Goal: Information Seeking & Learning: Learn about a topic

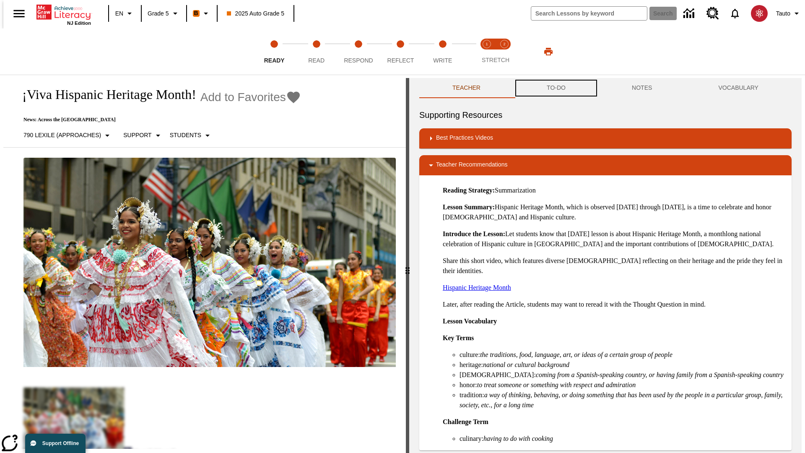
click at [556, 88] on button "TO-DO" at bounding box center [556, 88] width 85 height 20
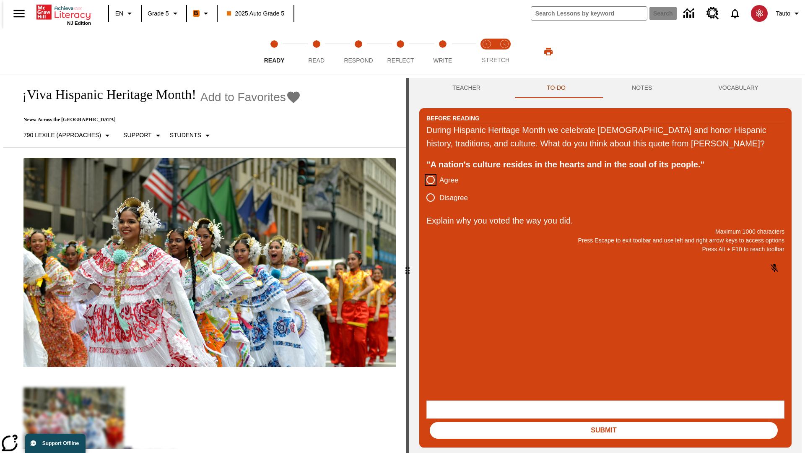
click at [427, 189] on input "Agree" at bounding box center [431, 180] width 18 height 18
radio input "true"
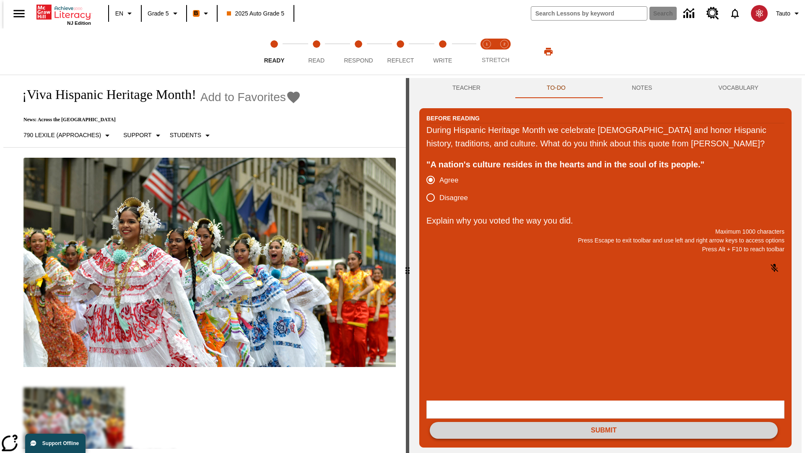
click at [604, 422] on button "Submit" at bounding box center [604, 430] width 348 height 17
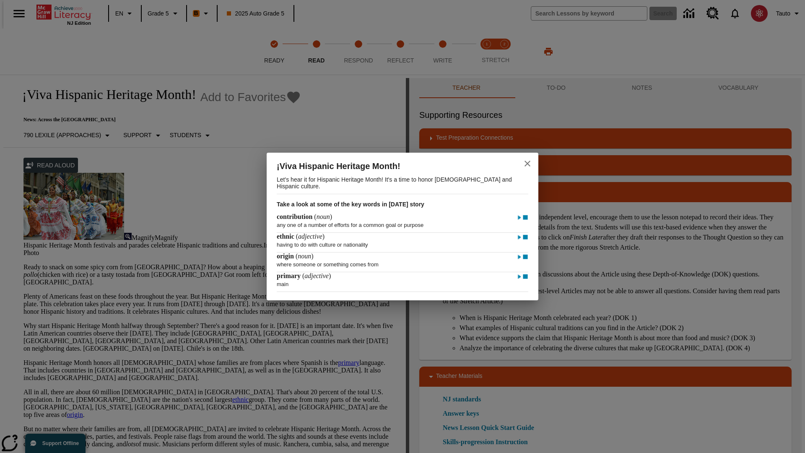
click at [528, 162] on icon "close" at bounding box center [528, 164] width 6 height 6
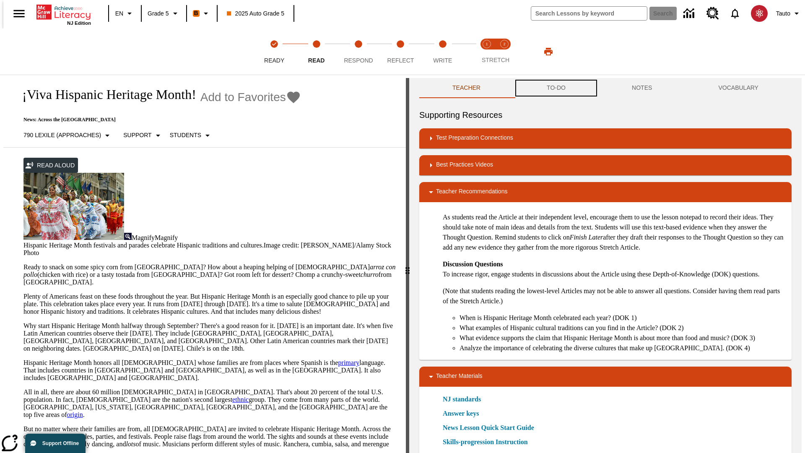
scroll to position [0, 0]
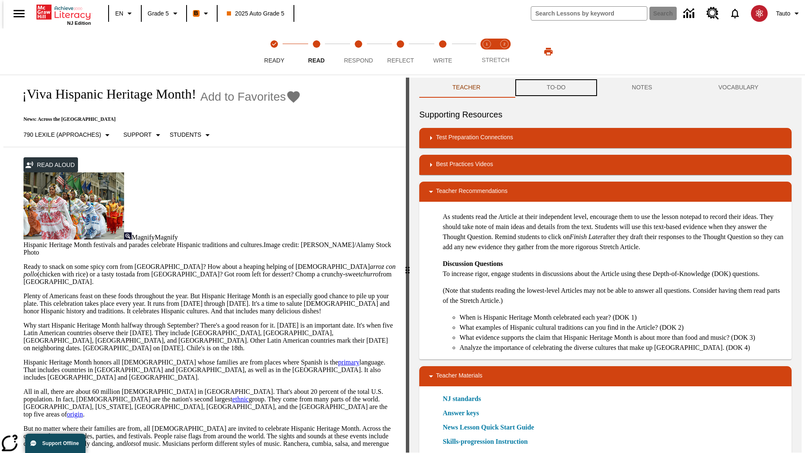
click at [556, 88] on button "TO-DO" at bounding box center [556, 88] width 85 height 20
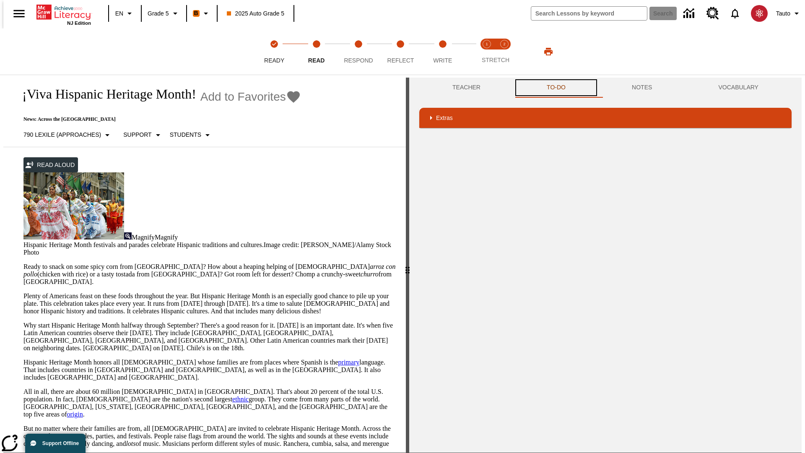
scroll to position [55, 0]
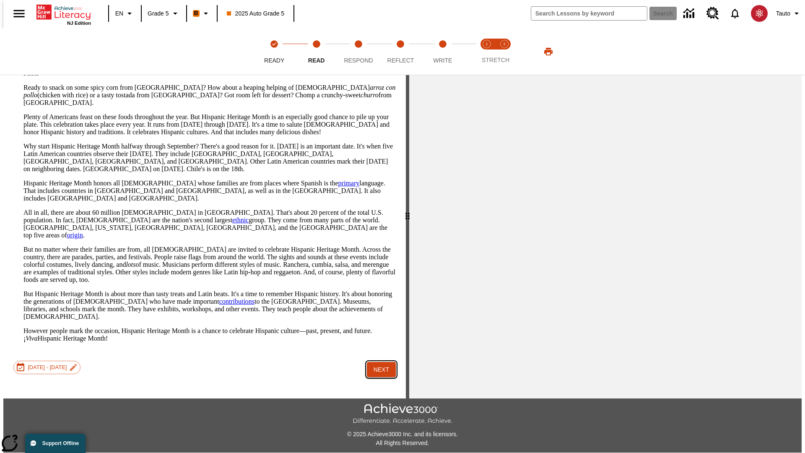
click at [378, 362] on button "Next" at bounding box center [381, 370] width 29 height 16
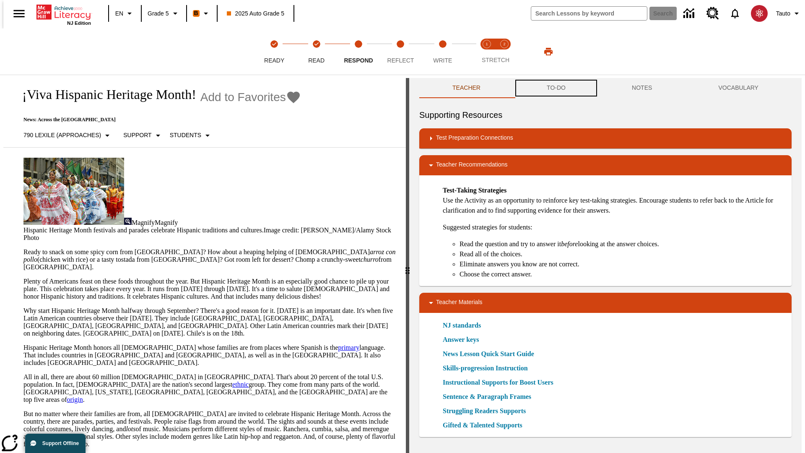
scroll to position [0, 0]
click at [556, 88] on button "TO-DO" at bounding box center [556, 88] width 85 height 20
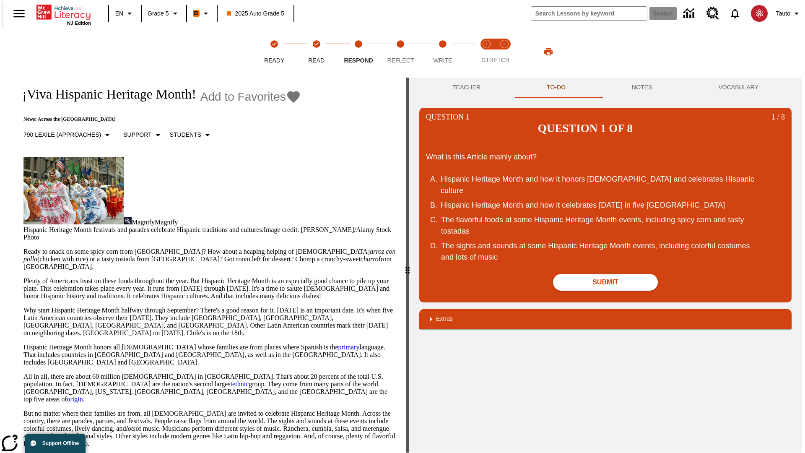
click at [606, 200] on div "Hispanic Heritage Month and how it celebrates Independence Day in five Latin Am…" at bounding box center [600, 205] width 319 height 11
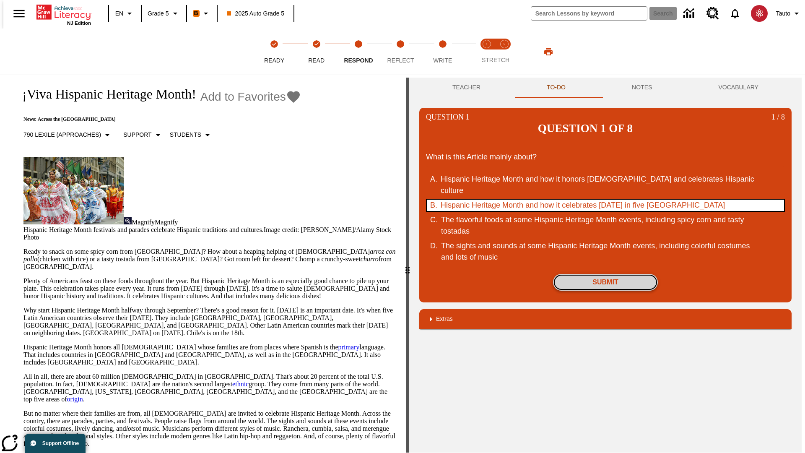
click at [606, 274] on button "Submit" at bounding box center [605, 282] width 105 height 17
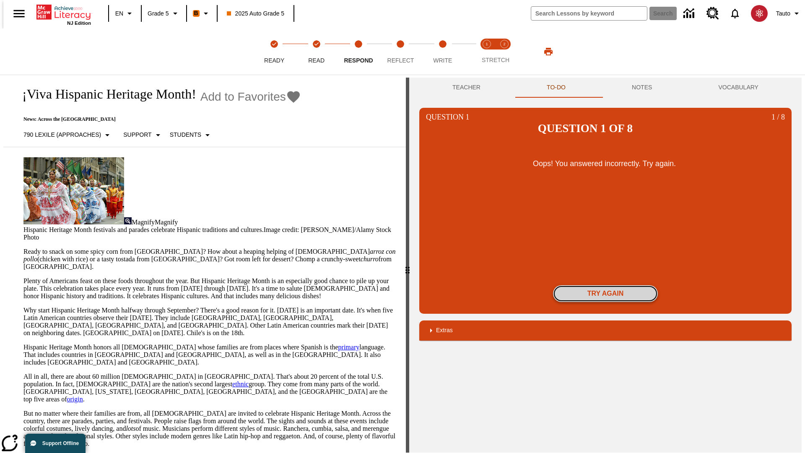
click at [606, 285] on button "Try again" at bounding box center [605, 293] width 105 height 17
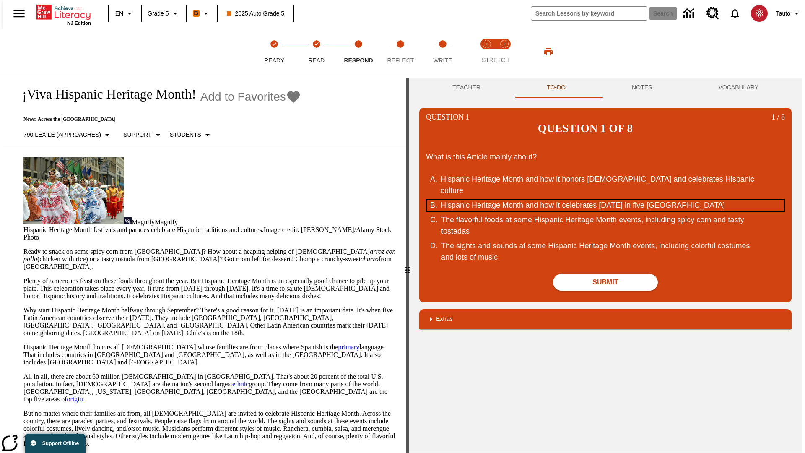
click at [606, 200] on div "Hispanic Heritage Month and how it celebrates Independence Day in five Latin Am…" at bounding box center [600, 205] width 319 height 11
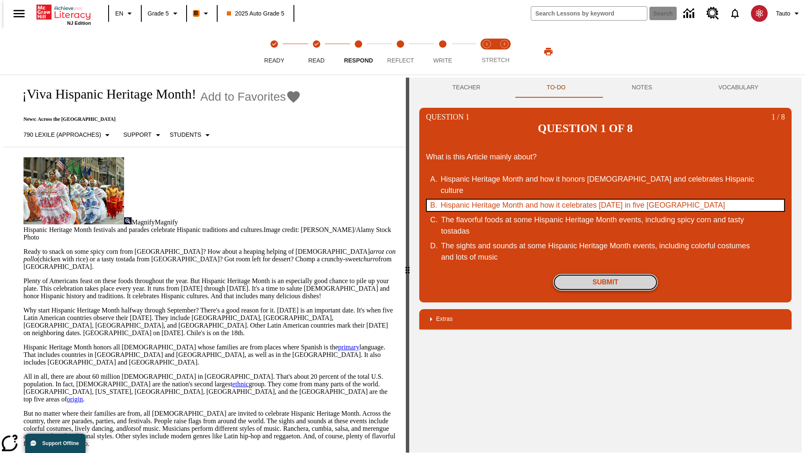
click at [606, 274] on button "Submit" at bounding box center [605, 282] width 105 height 17
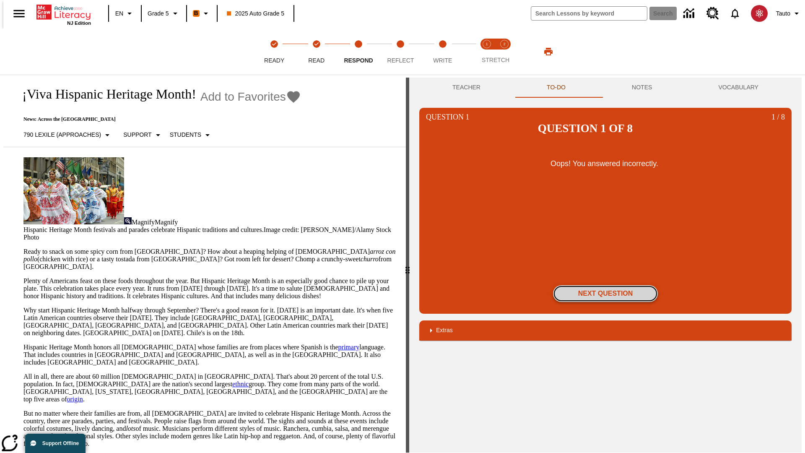
click at [606, 285] on button "Next Question" at bounding box center [605, 293] width 105 height 17
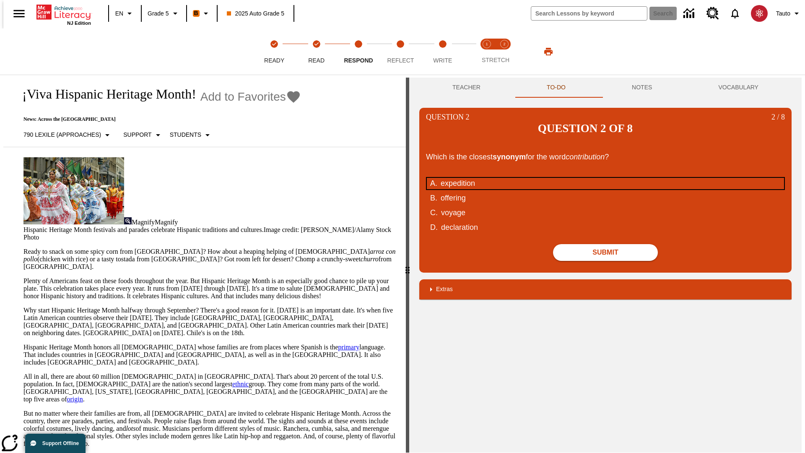
click at [606, 178] on div "expedition" at bounding box center [600, 183] width 319 height 11
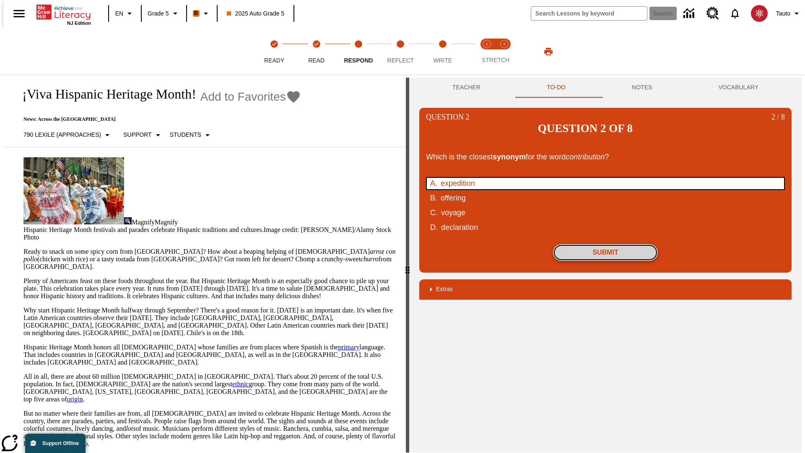
click at [606, 244] on button "Submit" at bounding box center [605, 252] width 105 height 17
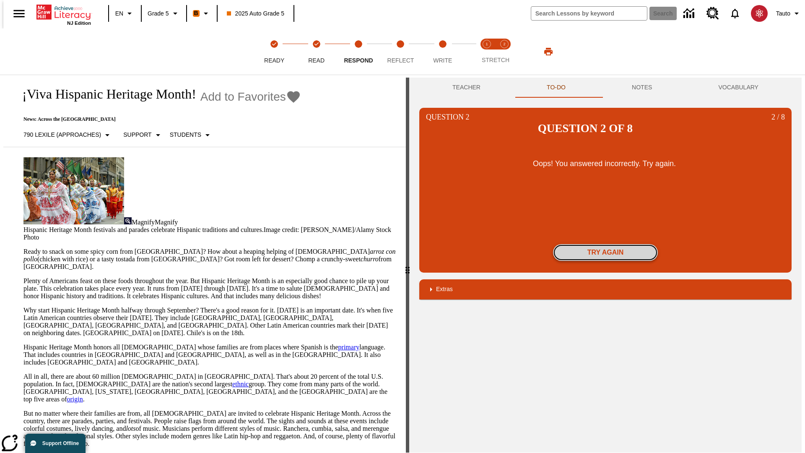
click at [606, 244] on button "Try again" at bounding box center [605, 252] width 105 height 17
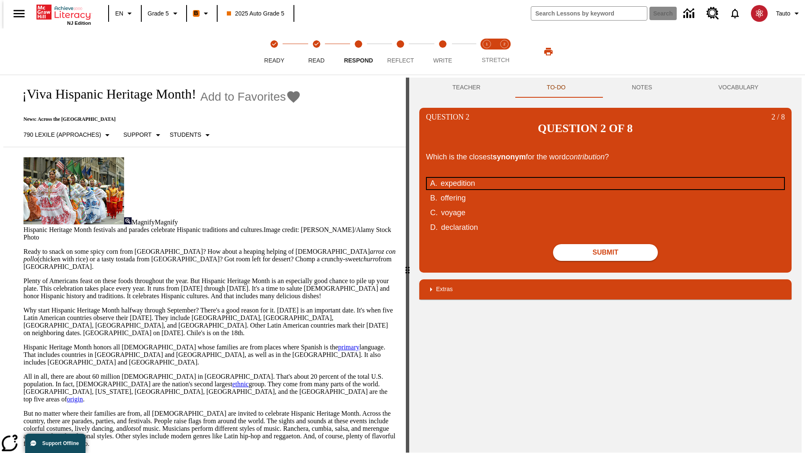
click at [606, 178] on div "expedition" at bounding box center [600, 183] width 319 height 11
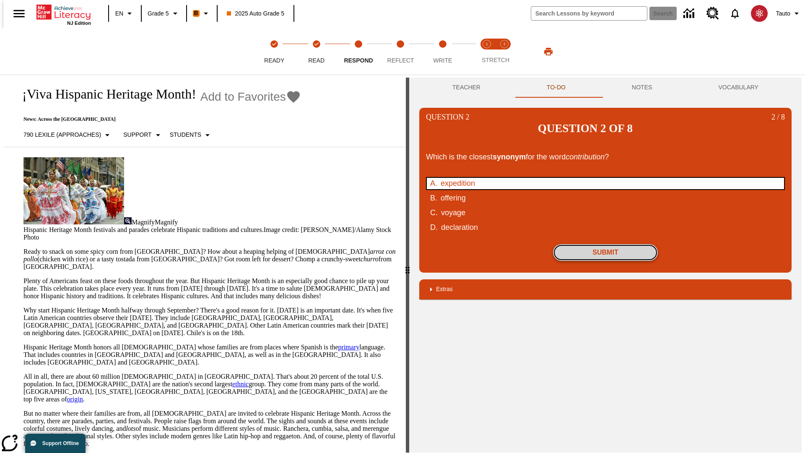
click at [606, 244] on button "Submit" at bounding box center [605, 252] width 105 height 17
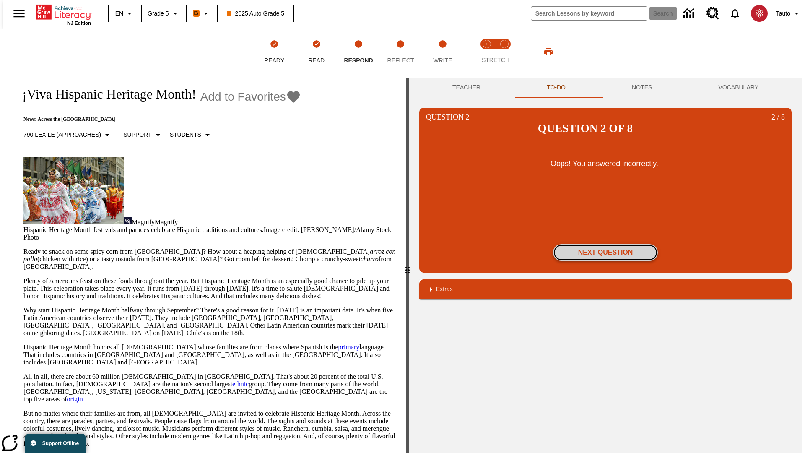
click at [606, 244] on button "Next Question" at bounding box center [605, 252] width 105 height 17
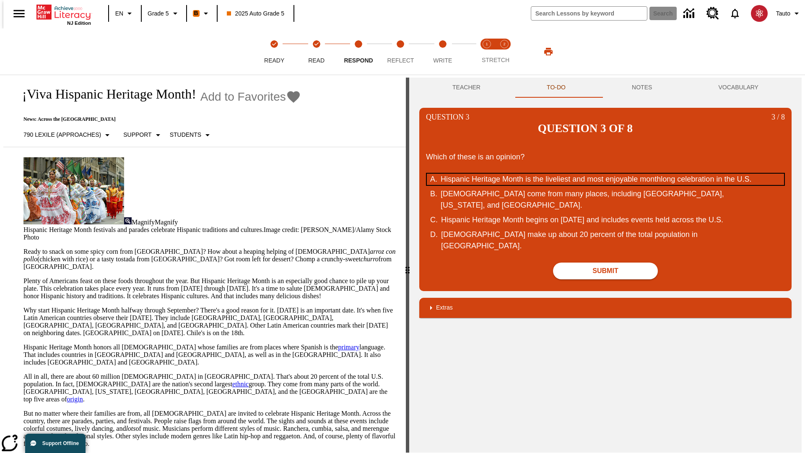
click at [606, 174] on div "Hispanic Heritage Month is the liveliest and most enjoyable monthlong celebrati…" at bounding box center [600, 179] width 319 height 11
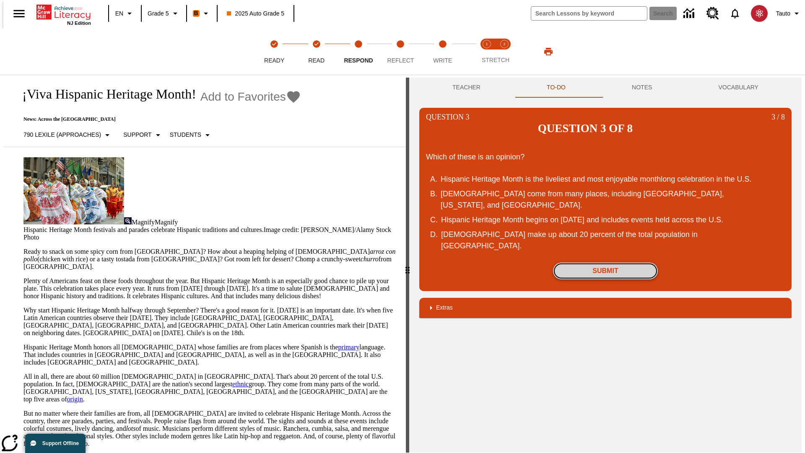
click at [606, 263] on button "Submit" at bounding box center [605, 271] width 105 height 17
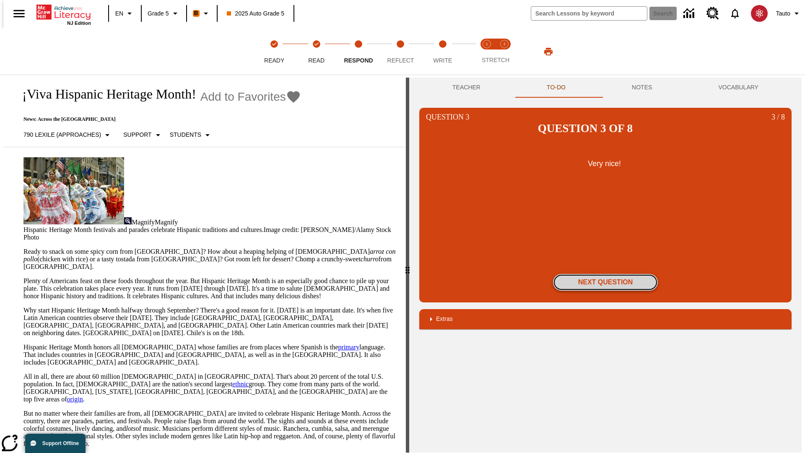
click at [606, 274] on button "Next Question" at bounding box center [605, 282] width 105 height 17
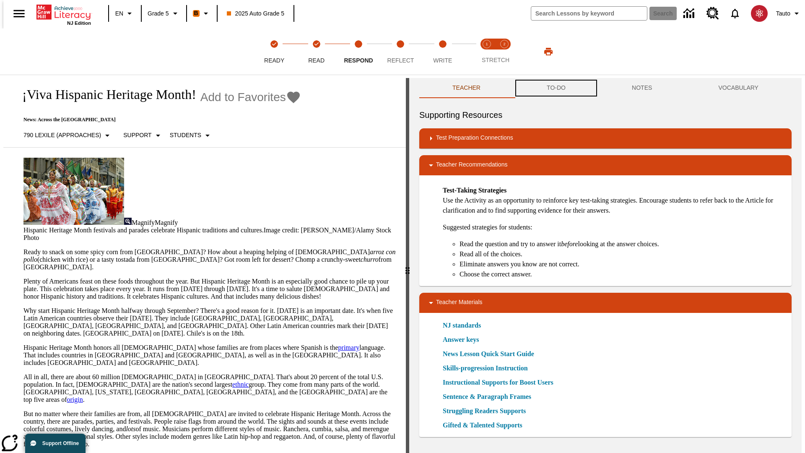
click at [556, 88] on button "TO-DO" at bounding box center [556, 88] width 85 height 20
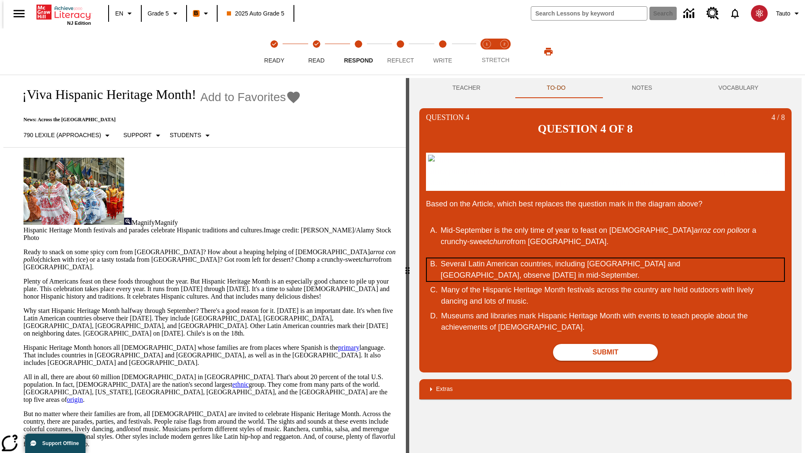
click at [606, 269] on div "Several Latin American countries, including [GEOGRAPHIC_DATA] and [GEOGRAPHIC_D…" at bounding box center [600, 269] width 319 height 23
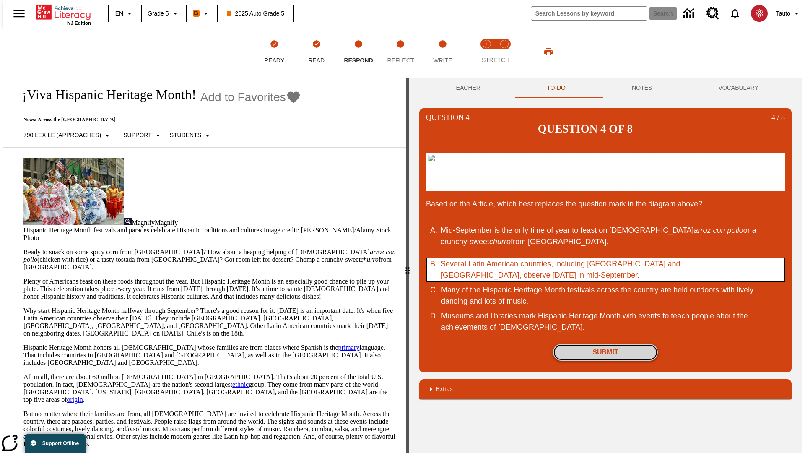
click at [606, 352] on button "Submit" at bounding box center [605, 352] width 105 height 17
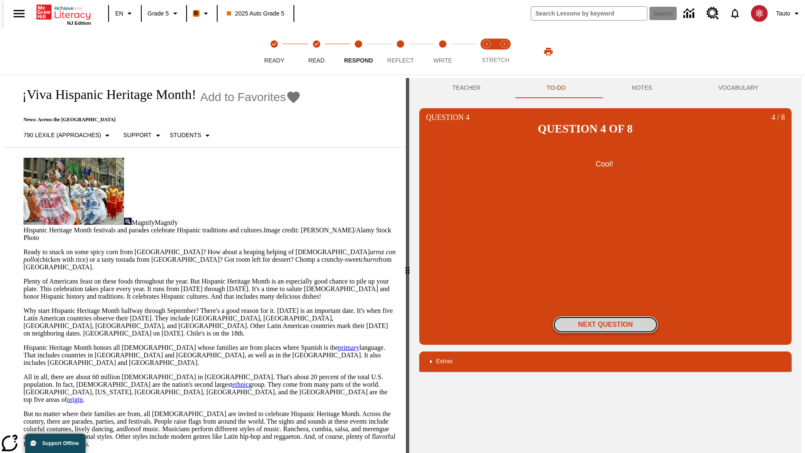
click at [606, 316] on button "Next Question" at bounding box center [605, 324] width 105 height 17
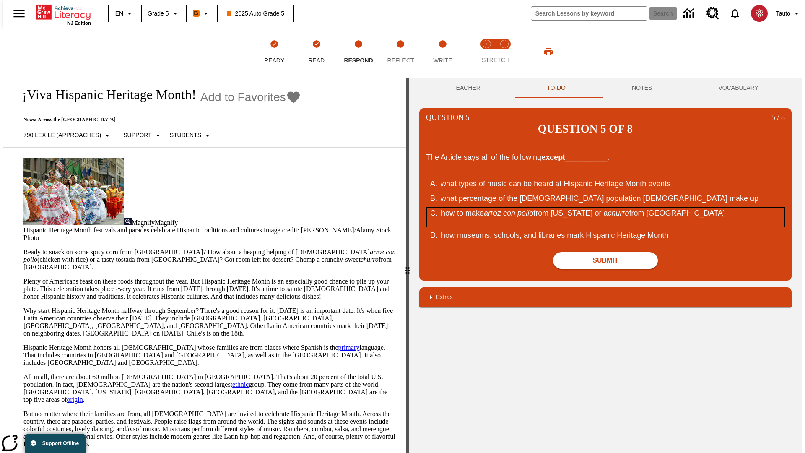
click at [606, 208] on div "how to make arroz con pollo from Puerto Rico or a churro from Spain" at bounding box center [600, 217] width 319 height 19
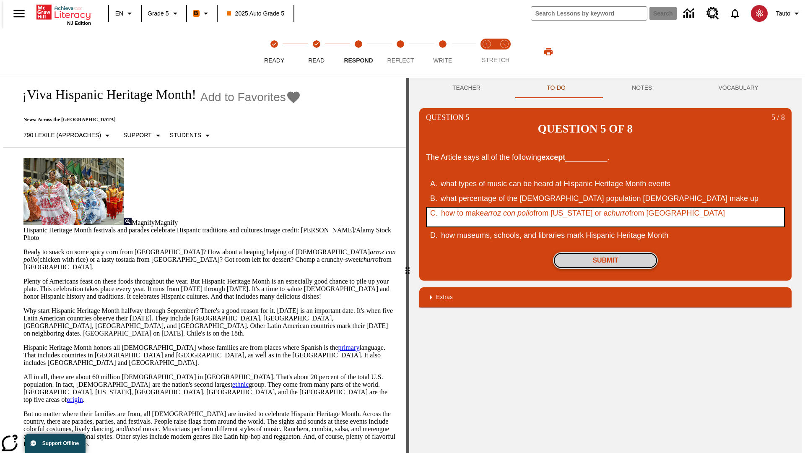
click at [606, 252] on button "Submit" at bounding box center [605, 260] width 105 height 17
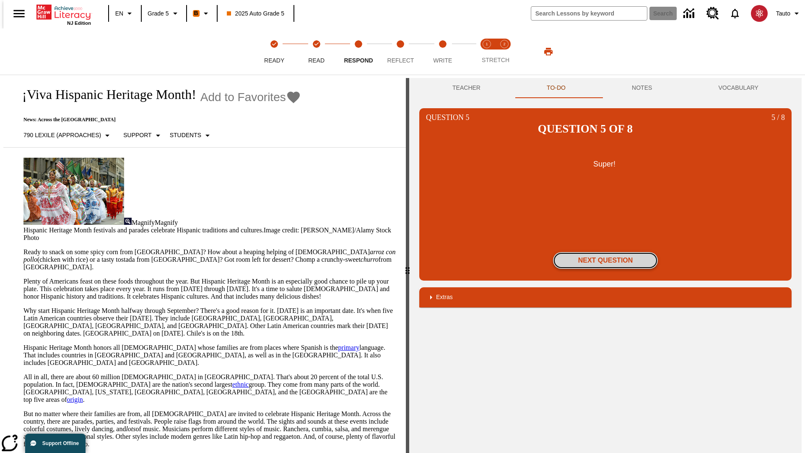
click at [606, 252] on button "Next Question" at bounding box center [605, 260] width 105 height 17
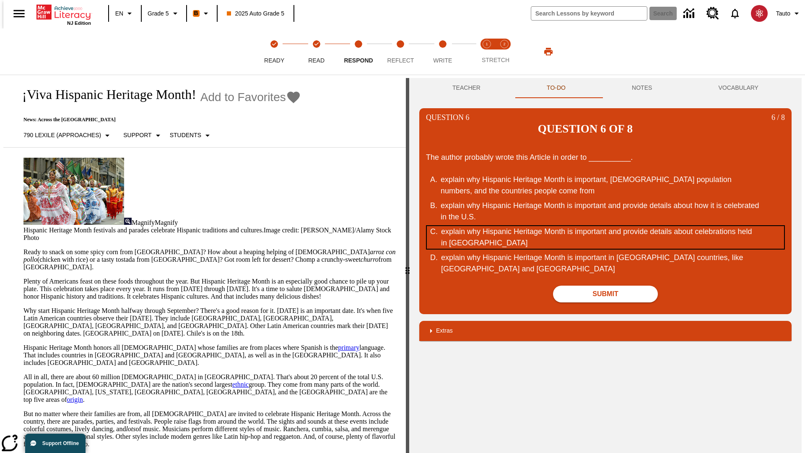
click at [606, 226] on div "explain why Hispanic Heritage Month is important and provide details about cele…" at bounding box center [600, 237] width 319 height 23
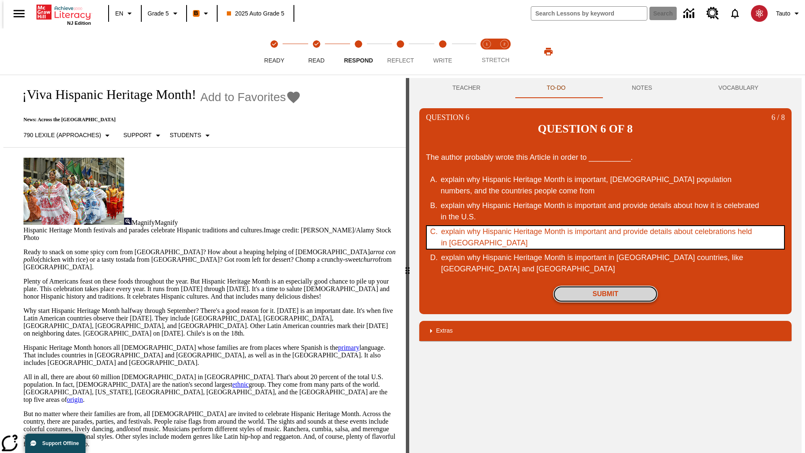
click at [606, 286] on button "Submit" at bounding box center [605, 294] width 105 height 17
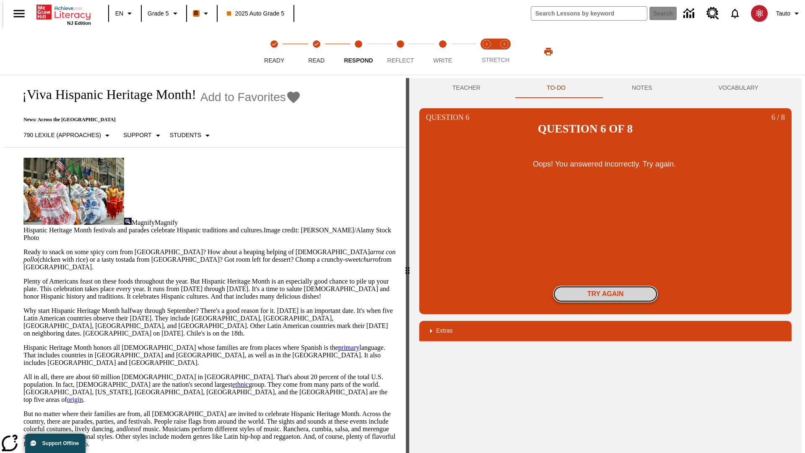
click at [606, 286] on button "Try again" at bounding box center [605, 294] width 105 height 17
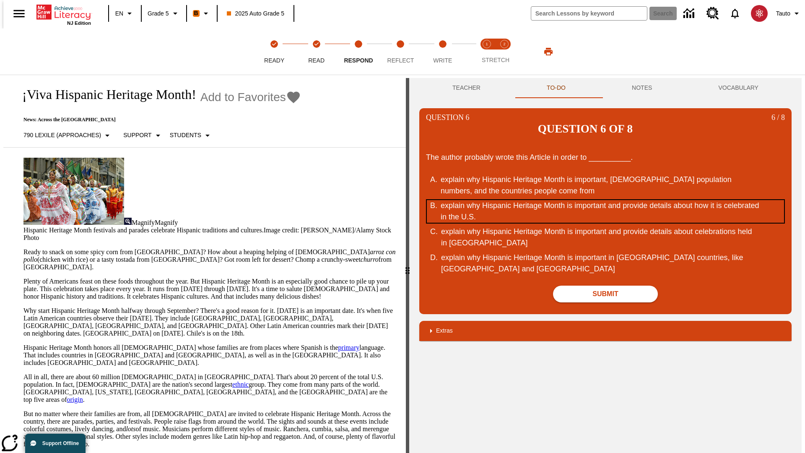
click at [606, 200] on div "explain why Hispanic Heritage Month is important and provide details about how …" at bounding box center [600, 211] width 319 height 23
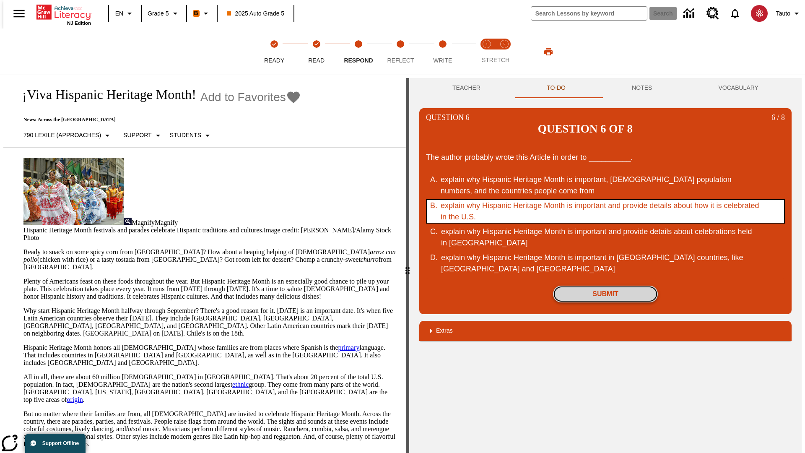
click at [606, 286] on button "Submit" at bounding box center [605, 294] width 105 height 17
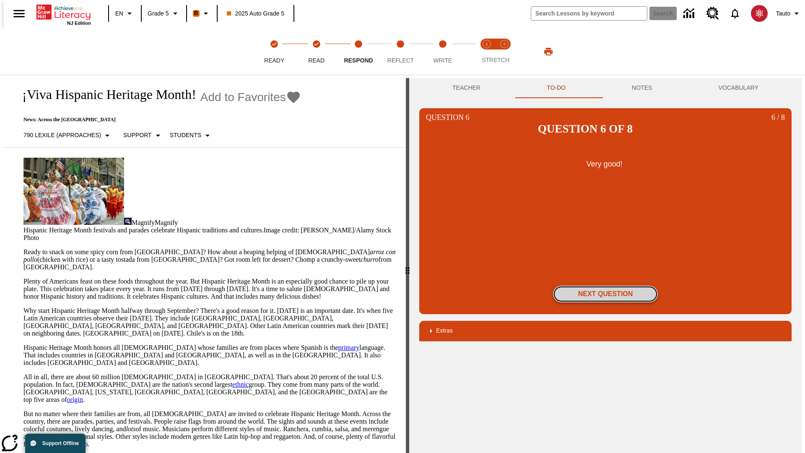
click at [606, 286] on button "Next Question" at bounding box center [605, 294] width 105 height 17
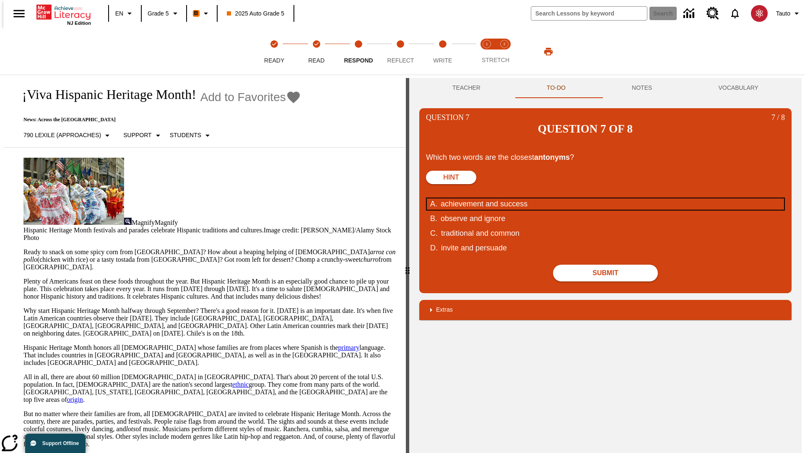
click at [606, 198] on div "achievement and success" at bounding box center [600, 203] width 319 height 11
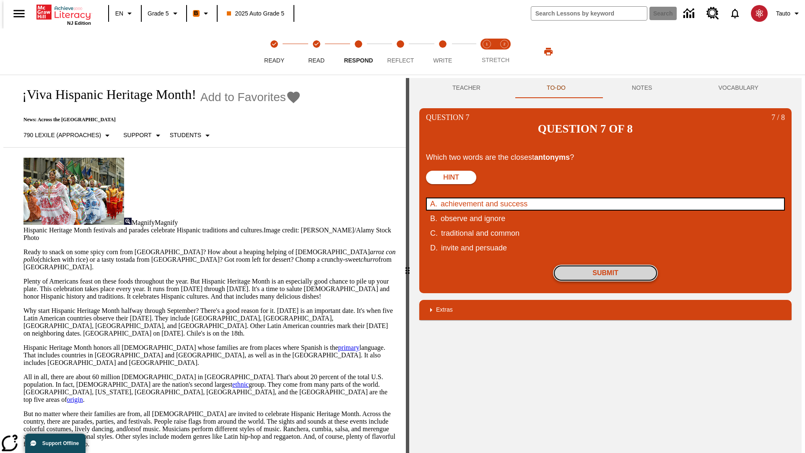
click at [606, 265] on button "Submit" at bounding box center [605, 273] width 105 height 17
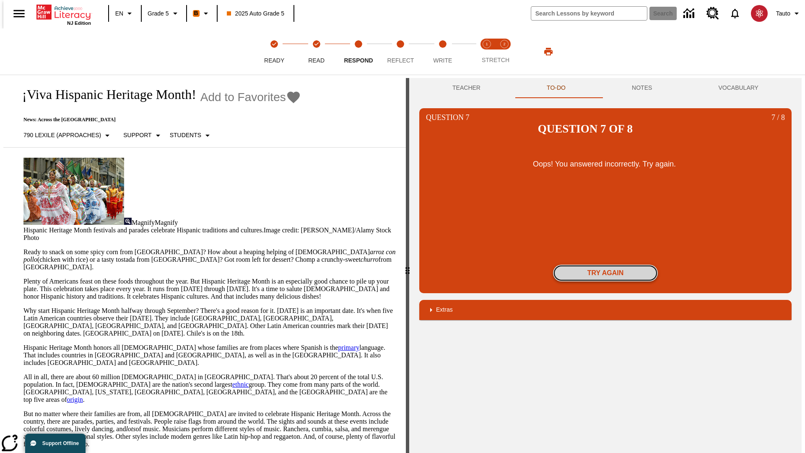
click at [606, 265] on button "Try again" at bounding box center [605, 273] width 105 height 17
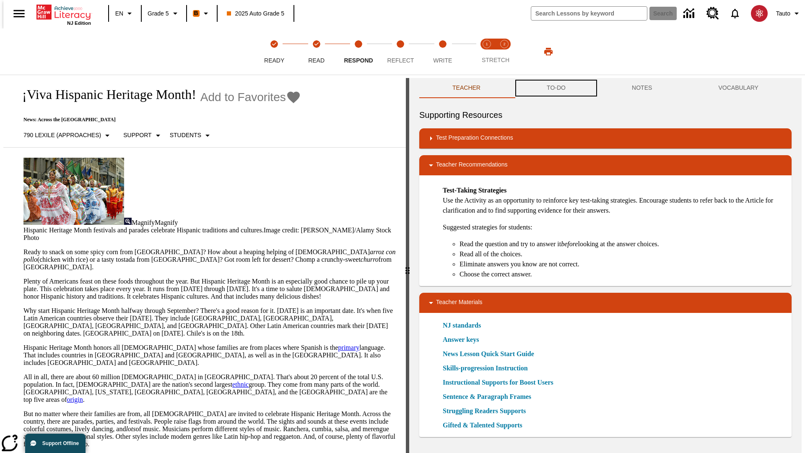
click at [556, 88] on button "TO-DO" at bounding box center [556, 88] width 85 height 20
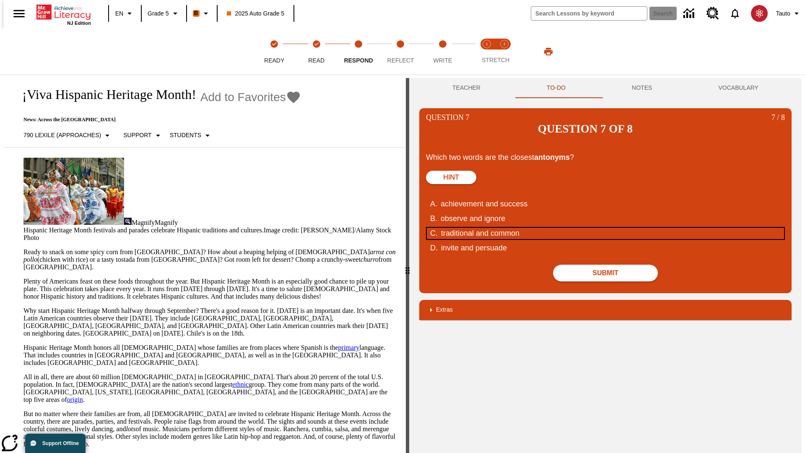
click at [606, 228] on div "traditional and common" at bounding box center [600, 233] width 319 height 11
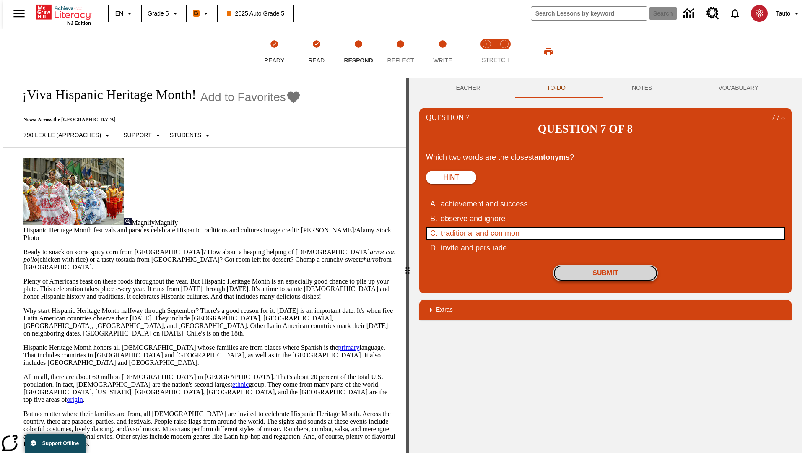
click at [606, 265] on button "Submit" at bounding box center [605, 273] width 105 height 17
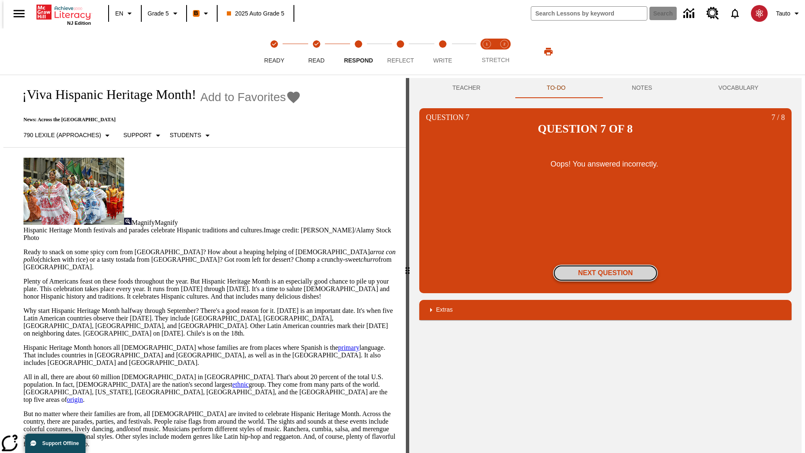
click at [606, 265] on button "Next Question" at bounding box center [605, 273] width 105 height 17
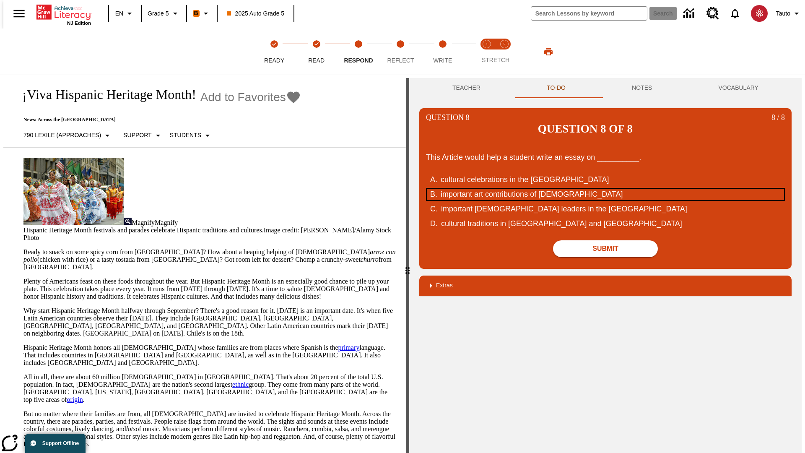
click at [606, 189] on div "important art contributions of Hispanic Americans" at bounding box center [600, 194] width 319 height 11
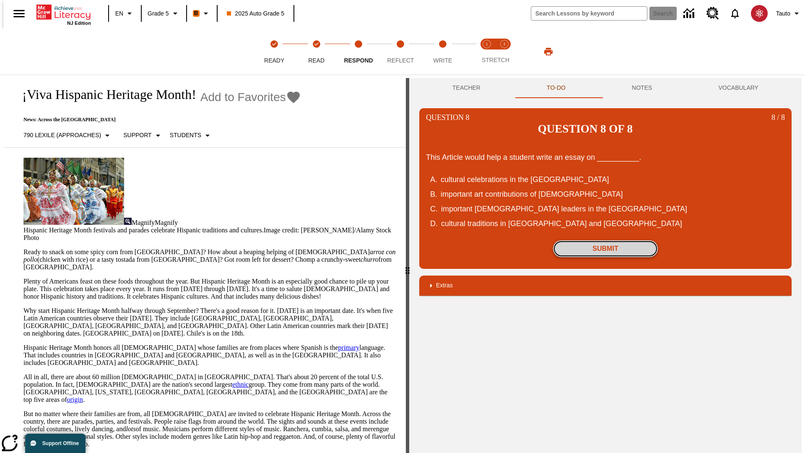
click at [606, 240] on button "Submit" at bounding box center [605, 248] width 105 height 17
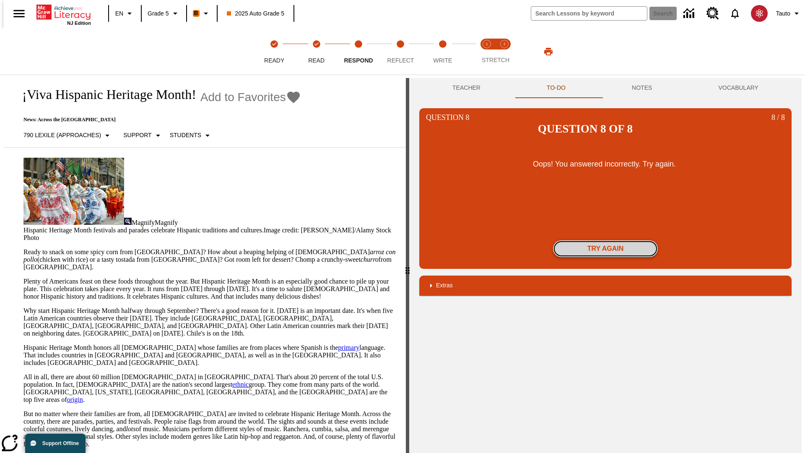
click at [606, 240] on button "Try again" at bounding box center [605, 248] width 105 height 17
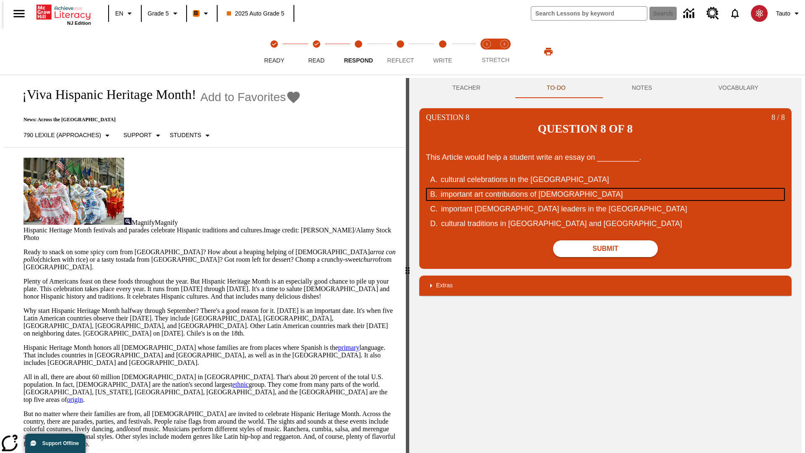
click at [606, 189] on div "important art contributions of Hispanic Americans" at bounding box center [600, 194] width 319 height 11
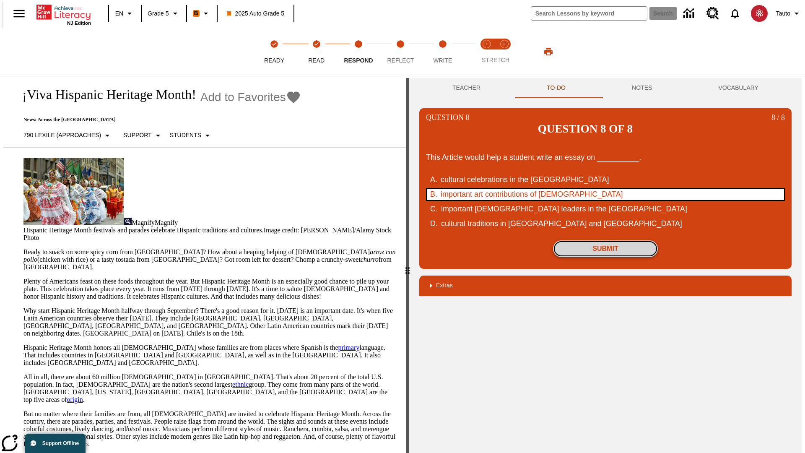
click at [606, 240] on button "Submit" at bounding box center [605, 248] width 105 height 17
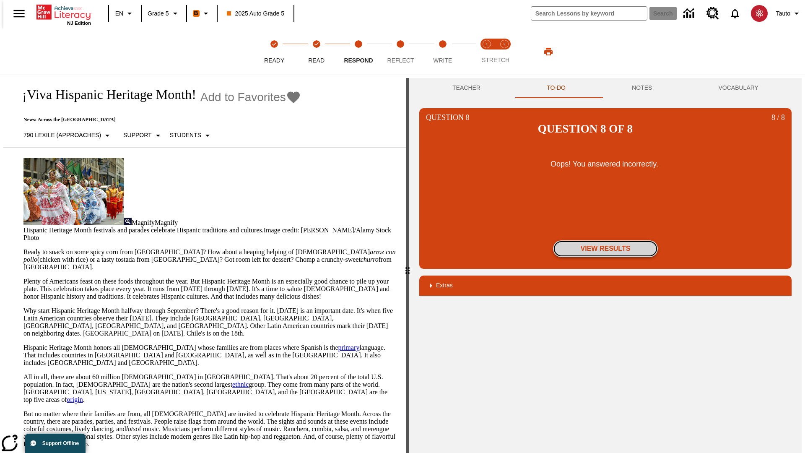
click at [606, 240] on button "View Results" at bounding box center [605, 248] width 105 height 17
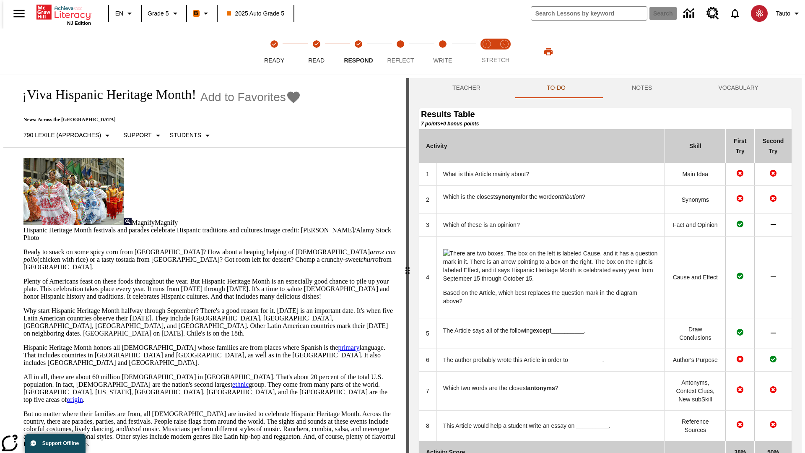
scroll to position [87, 0]
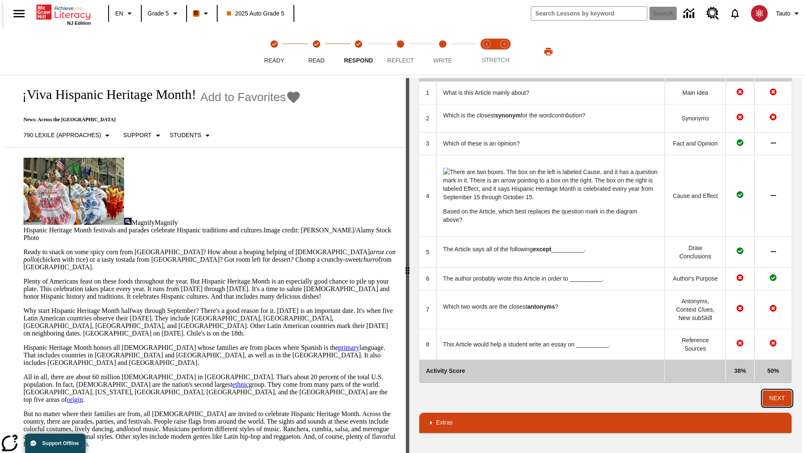
click at [781, 398] on button "Next" at bounding box center [777, 399] width 29 height 16
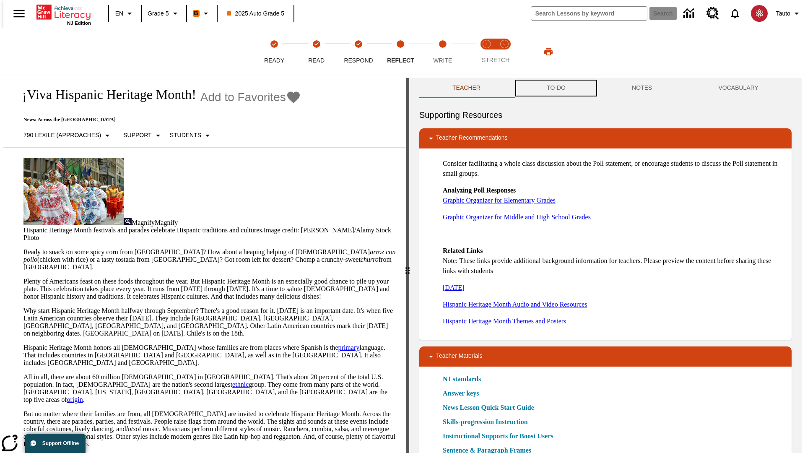
click at [556, 88] on button "TO-DO" at bounding box center [556, 88] width 85 height 20
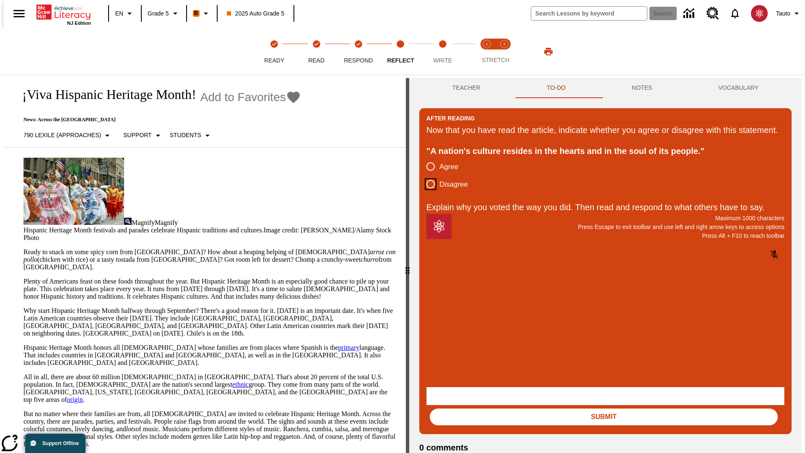
click at [427, 193] on input "Disagree" at bounding box center [431, 184] width 18 height 18
radio input "true"
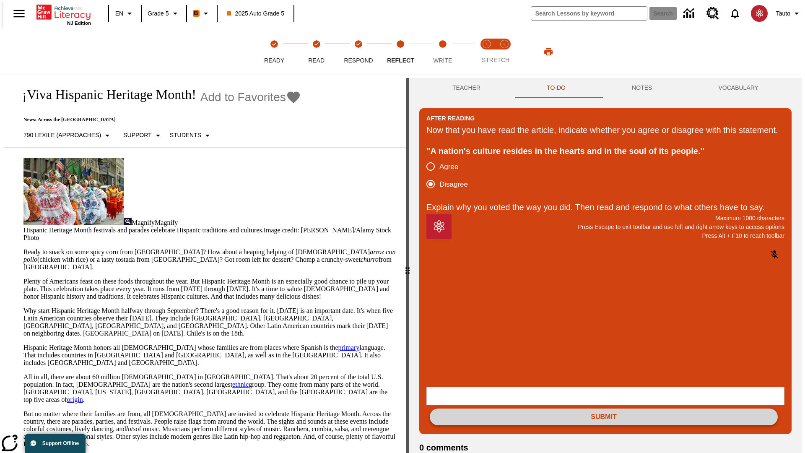
click at [604, 409] on button "Submit" at bounding box center [604, 417] width 348 height 17
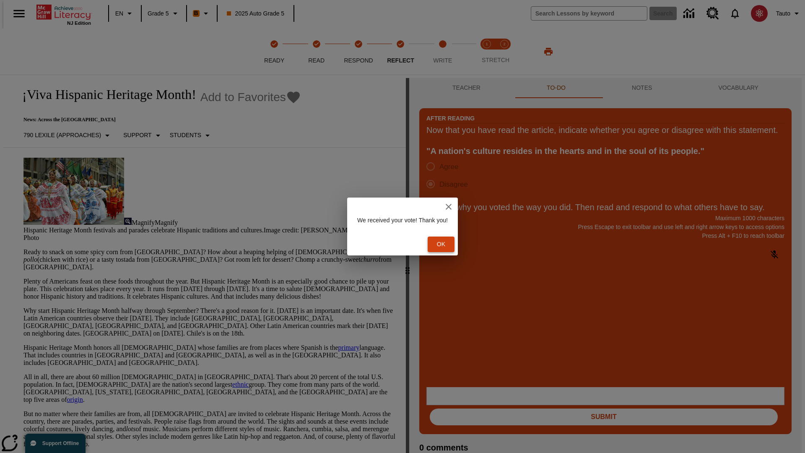
click at [446, 244] on button "Ok" at bounding box center [441, 245] width 27 height 16
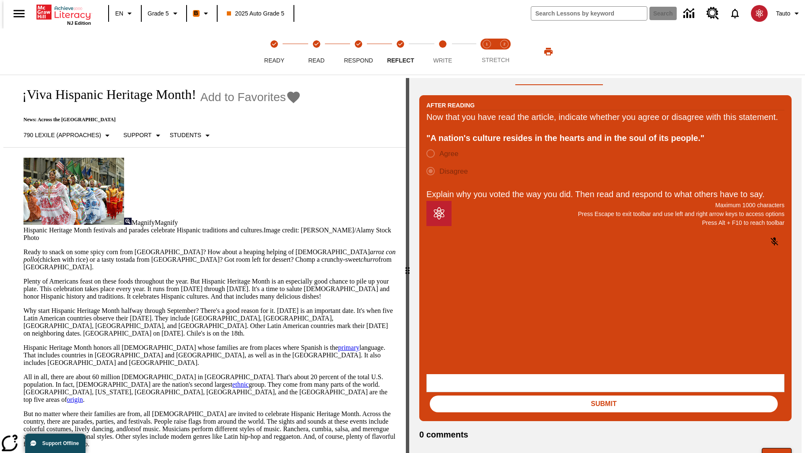
click at [781, 448] on button "Next" at bounding box center [777, 456] width 30 height 16
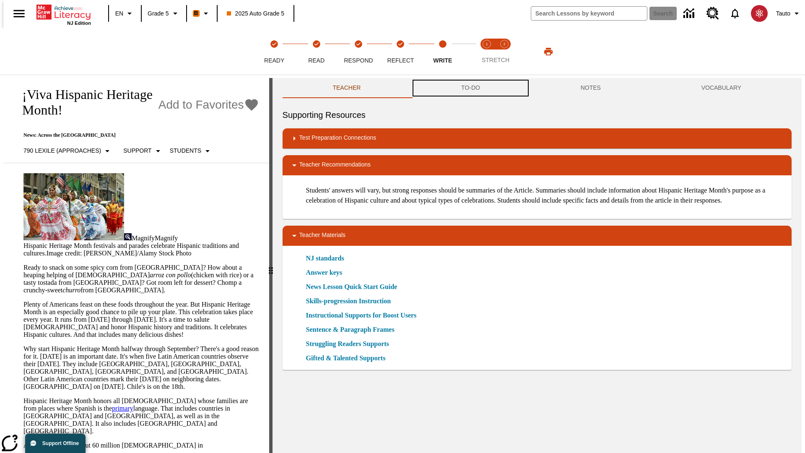
scroll to position [0, 0]
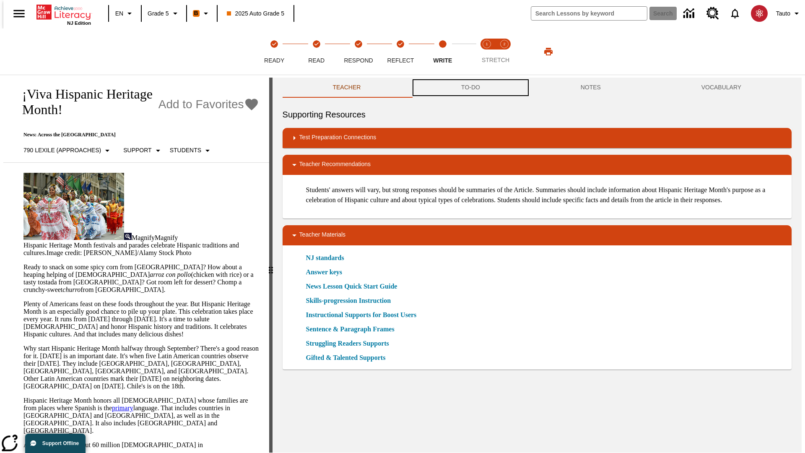
click at [470, 88] on button "TO-DO" at bounding box center [471, 88] width 120 height 20
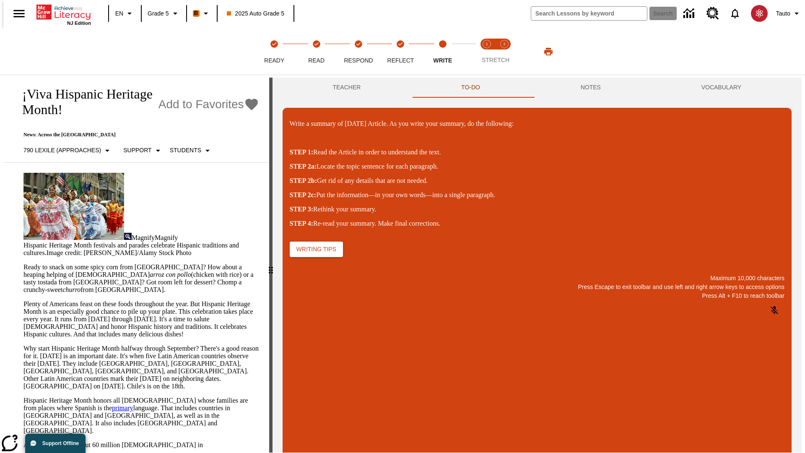
scroll to position [0, 0]
click at [412, 419] on p "\a\9Write a summary of today's Article. As you write your summary, do the follo…" at bounding box center [352, 418] width 119 height 8
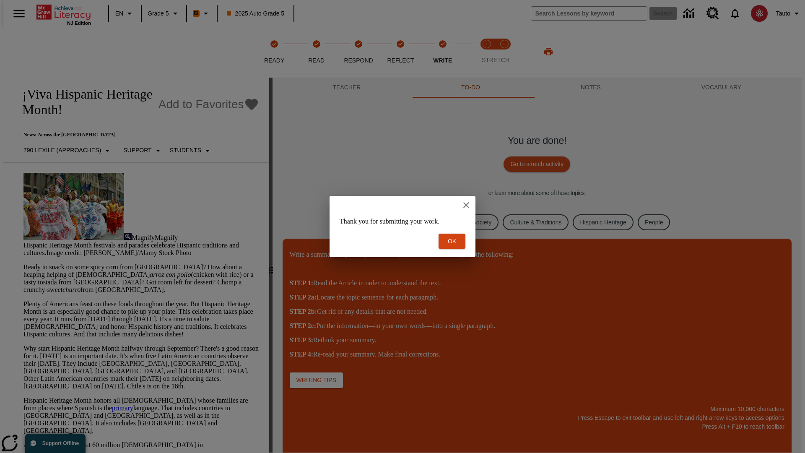
scroll to position [0, 0]
click at [452, 241] on button "Ok" at bounding box center [452, 242] width 27 height 16
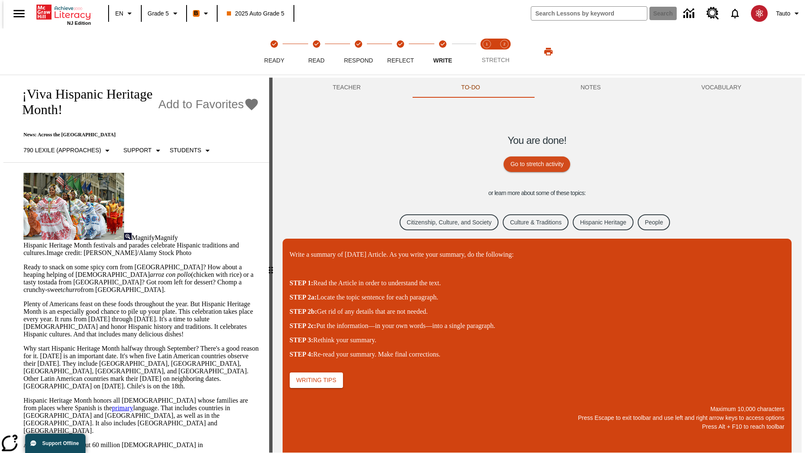
click at [443, 222] on link "Citizenship, Culture, and Society" at bounding box center [449, 222] width 99 height 16
